Goal: Transaction & Acquisition: Purchase product/service

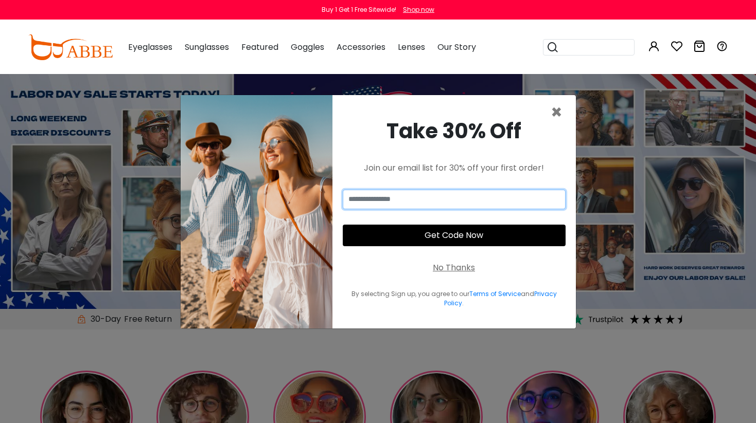
click at [449, 193] on input "email" at bounding box center [454, 200] width 223 height 20
type input "**********"
click at [456, 240] on button "Get Code Now" at bounding box center [454, 236] width 223 height 22
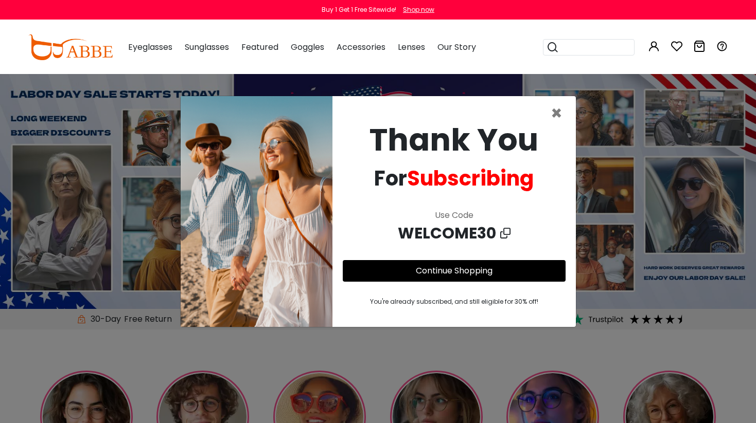
click at [401, 66] on button "Later" at bounding box center [399, 66] width 46 height 26
click at [504, 228] on icon at bounding box center [505, 233] width 10 height 15
click at [556, 120] on span "×" at bounding box center [556, 113] width 12 height 26
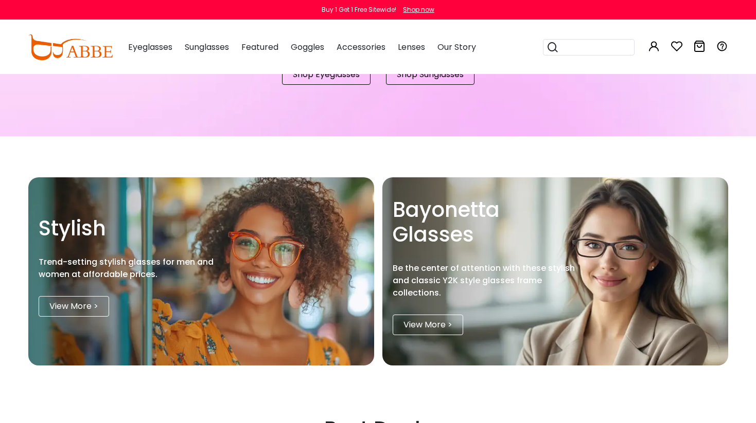
scroll to position [1031, 0]
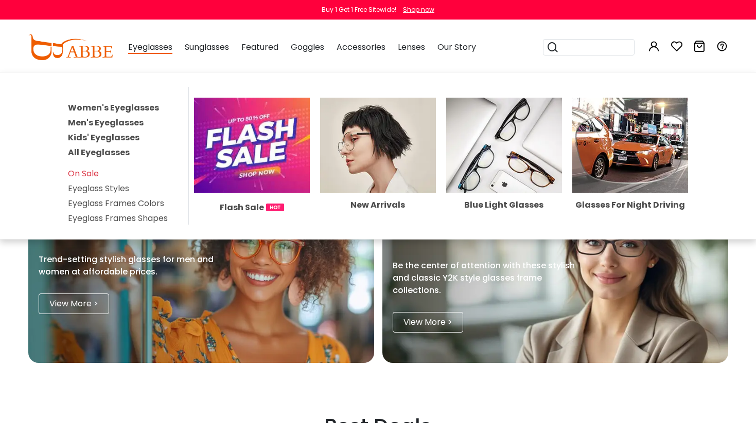
click at [133, 110] on link "Women's Eyeglasses" at bounding box center [113, 108] width 91 height 12
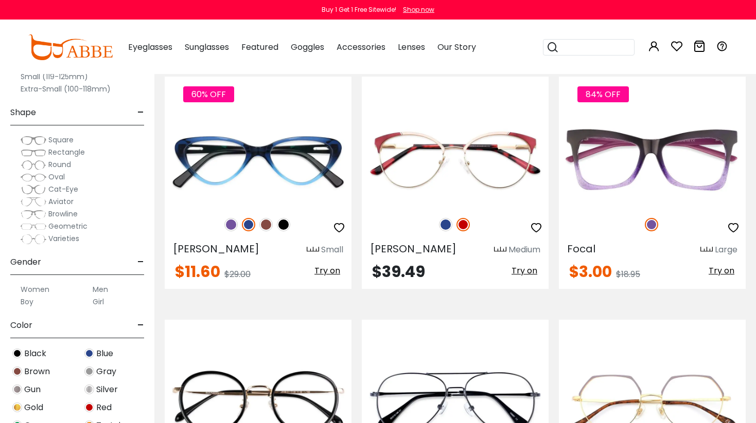
scroll to position [1955, 0]
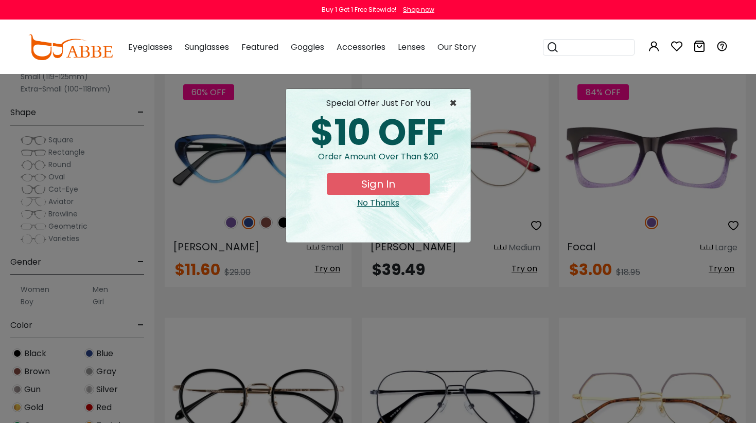
click at [455, 103] on span "×" at bounding box center [455, 103] width 13 height 12
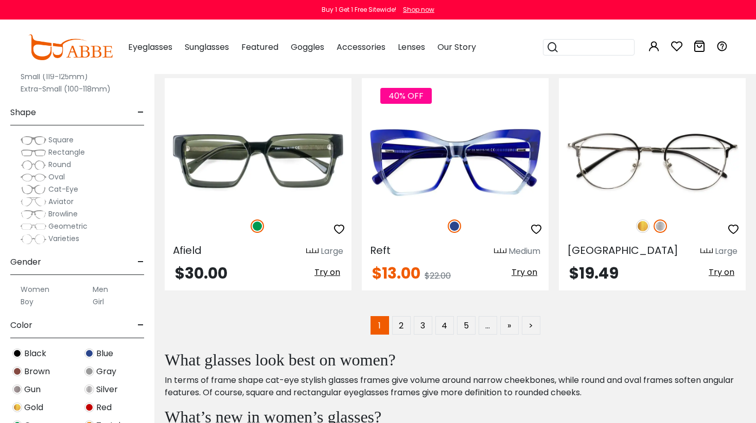
scroll to position [4875, 0]
